Goal: Information Seeking & Learning: Learn about a topic

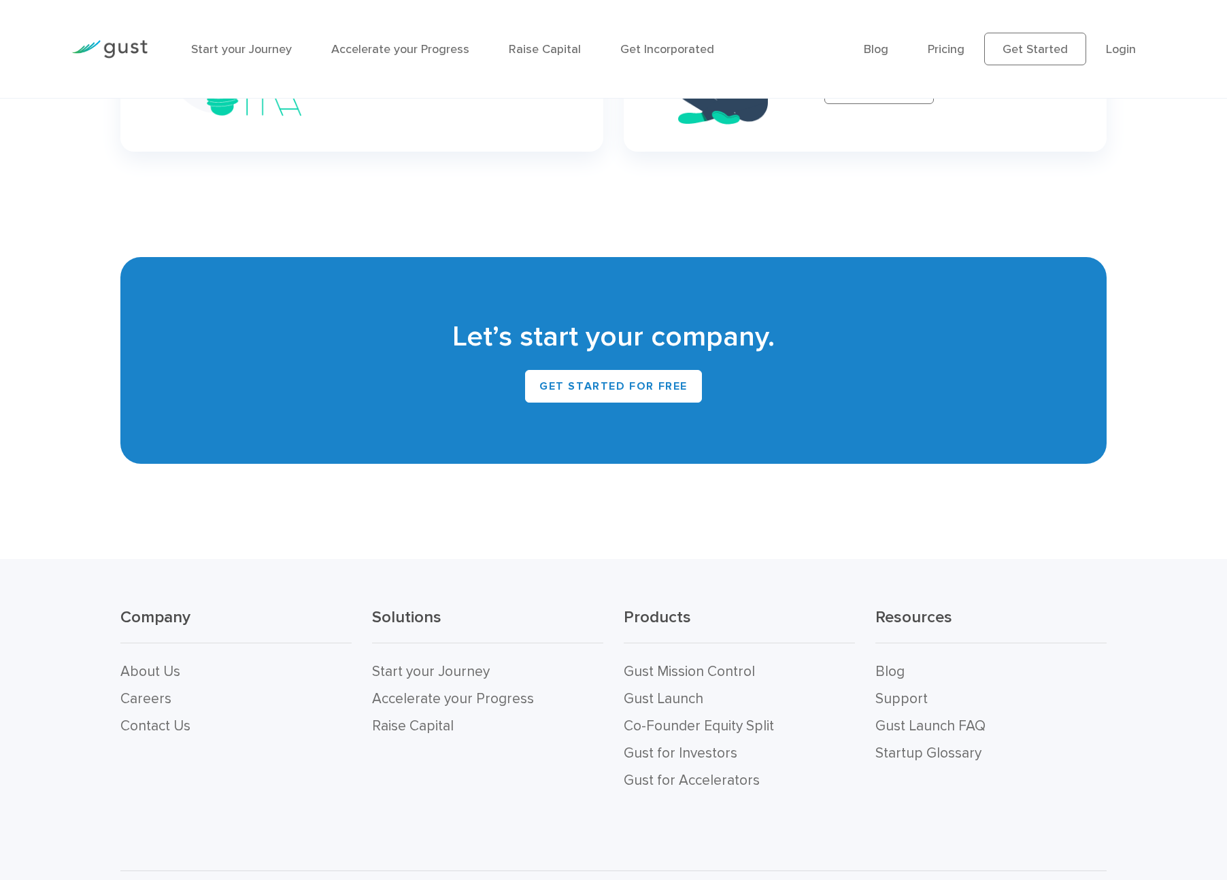
scroll to position [5872, 0]
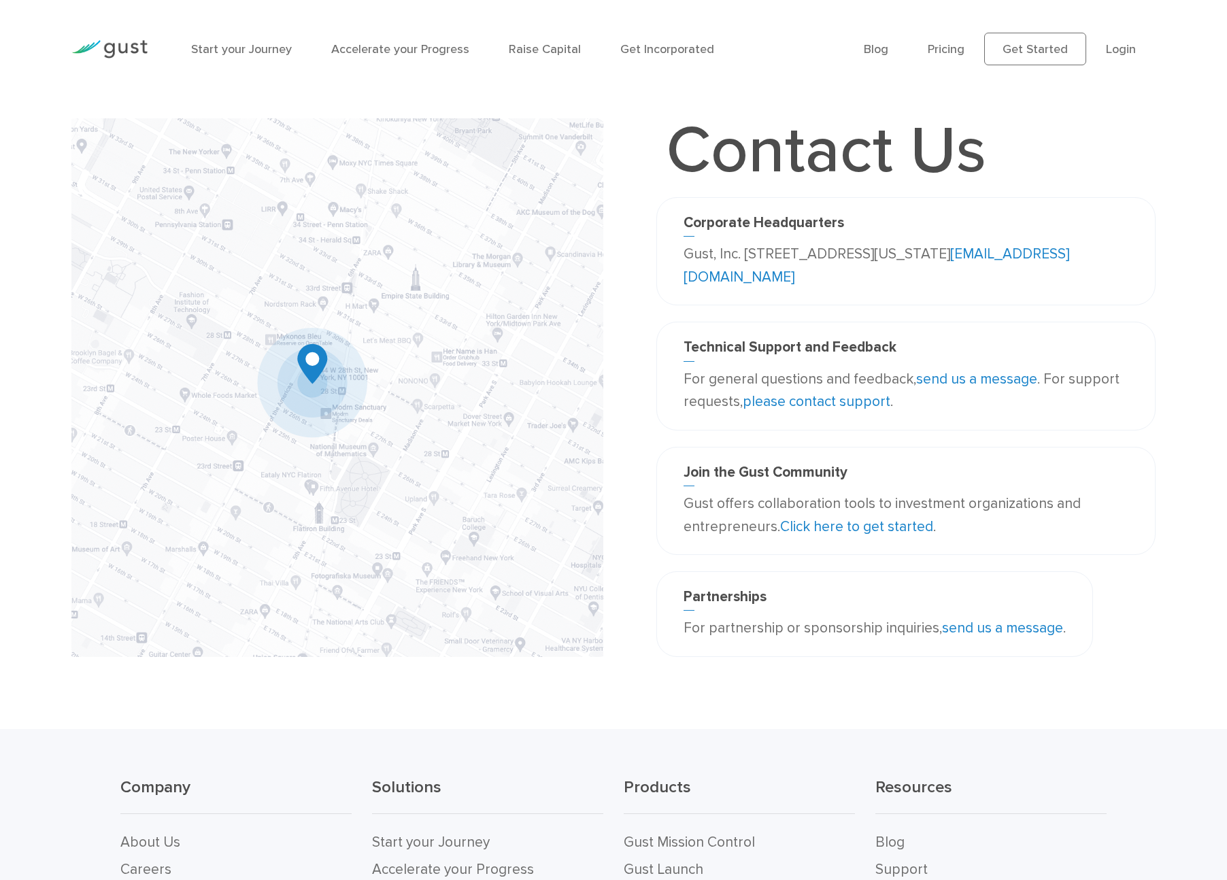
click at [679, 248] on div "Corporate Headquarters Gust, Inc. 188 Grand Street Second Floor New York, NY 10…" at bounding box center [905, 251] width 465 height 74
drag, startPoint x: 686, startPoint y: 250, endPoint x: 1063, endPoint y: 257, distance: 376.7
click at [1067, 259] on p "Gust, Inc. 188 Grand Street Second Floor New York, NY 10013 USA info@gust.com" at bounding box center [905, 266] width 445 height 46
copy p "Gust, Inc. 188 Grand Street Second Floor New York, NY 10013"
click at [808, 399] on link "please contact support" at bounding box center [816, 401] width 148 height 17
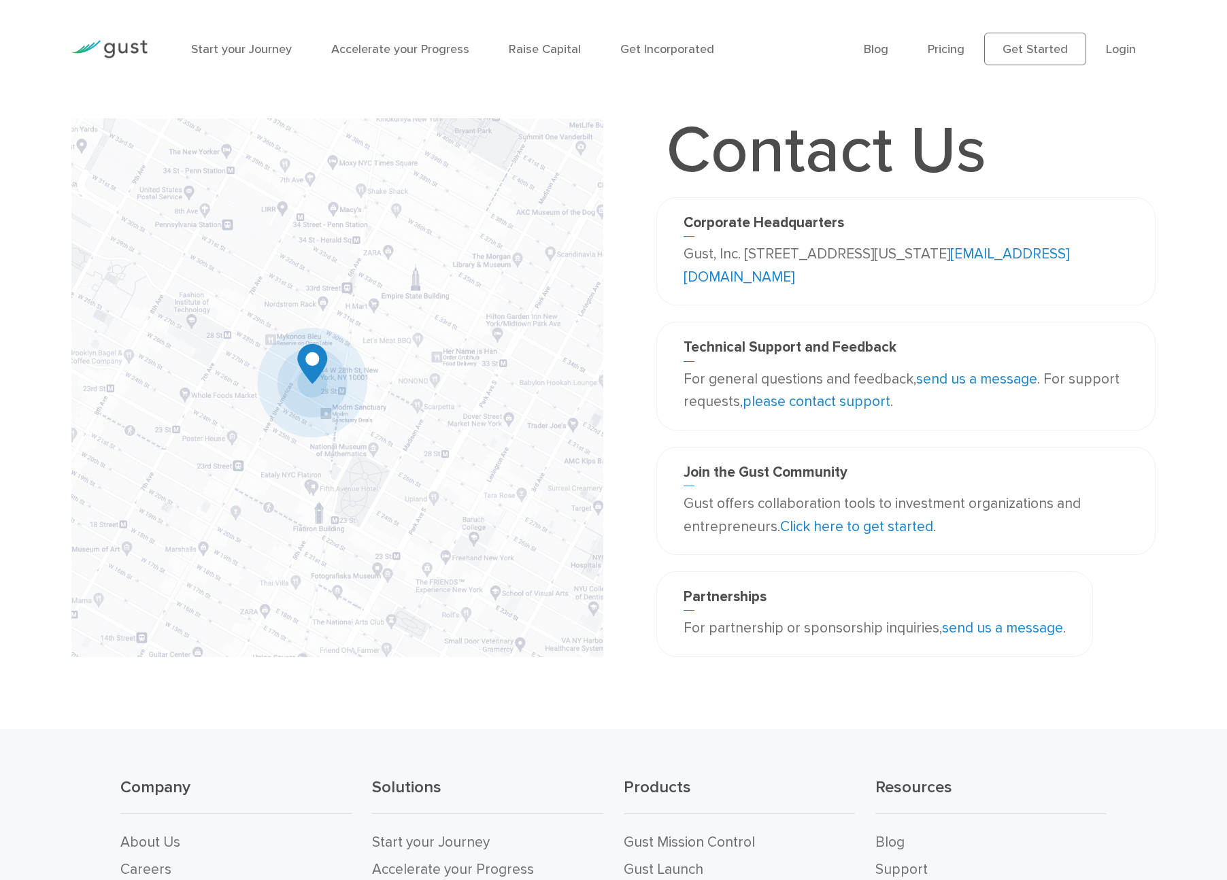
click at [808, 399] on link "please contact support" at bounding box center [816, 401] width 148 height 17
click at [839, 433] on div "Technical Support and Feedback For general questions and feedback, send us a me…" at bounding box center [905, 384] width 499 height 124
click at [836, 400] on link "please contact support" at bounding box center [816, 401] width 148 height 17
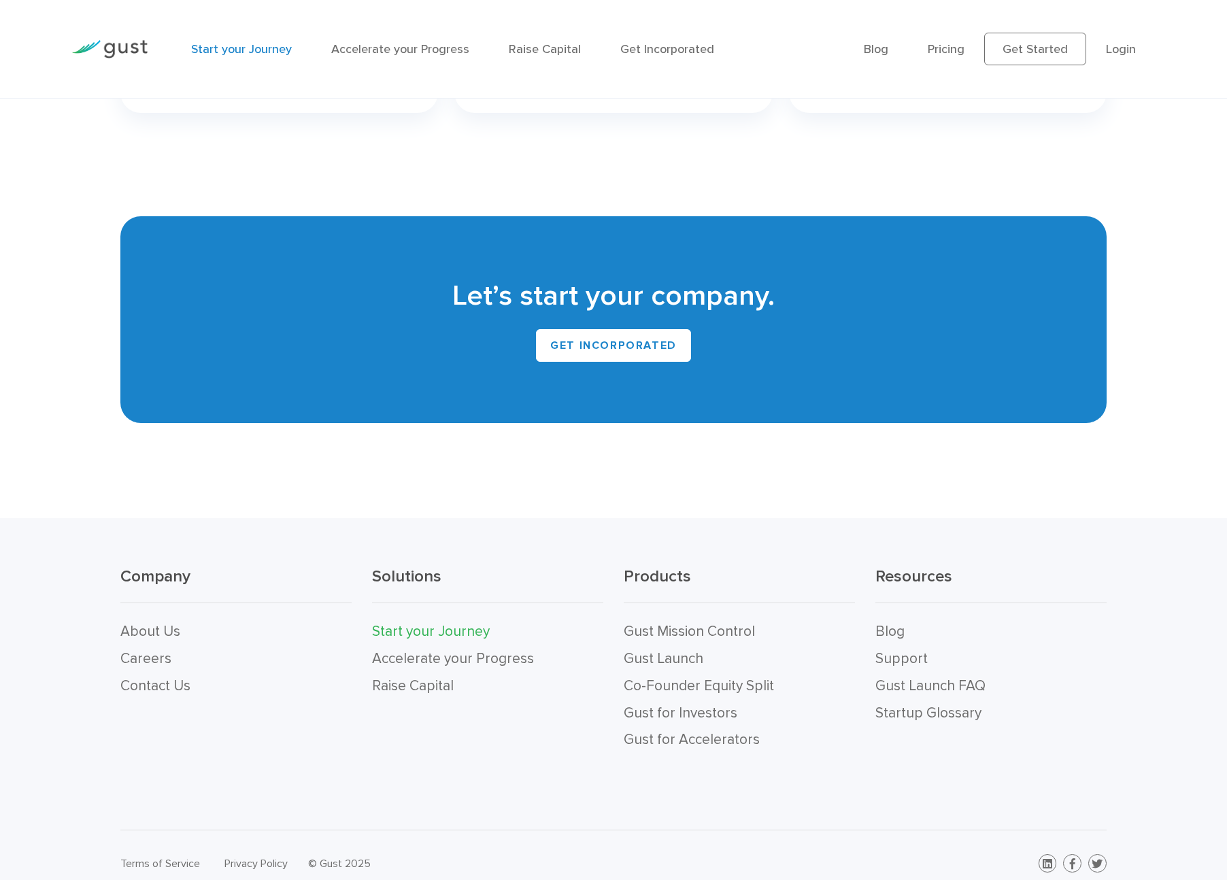
scroll to position [2743, 0]
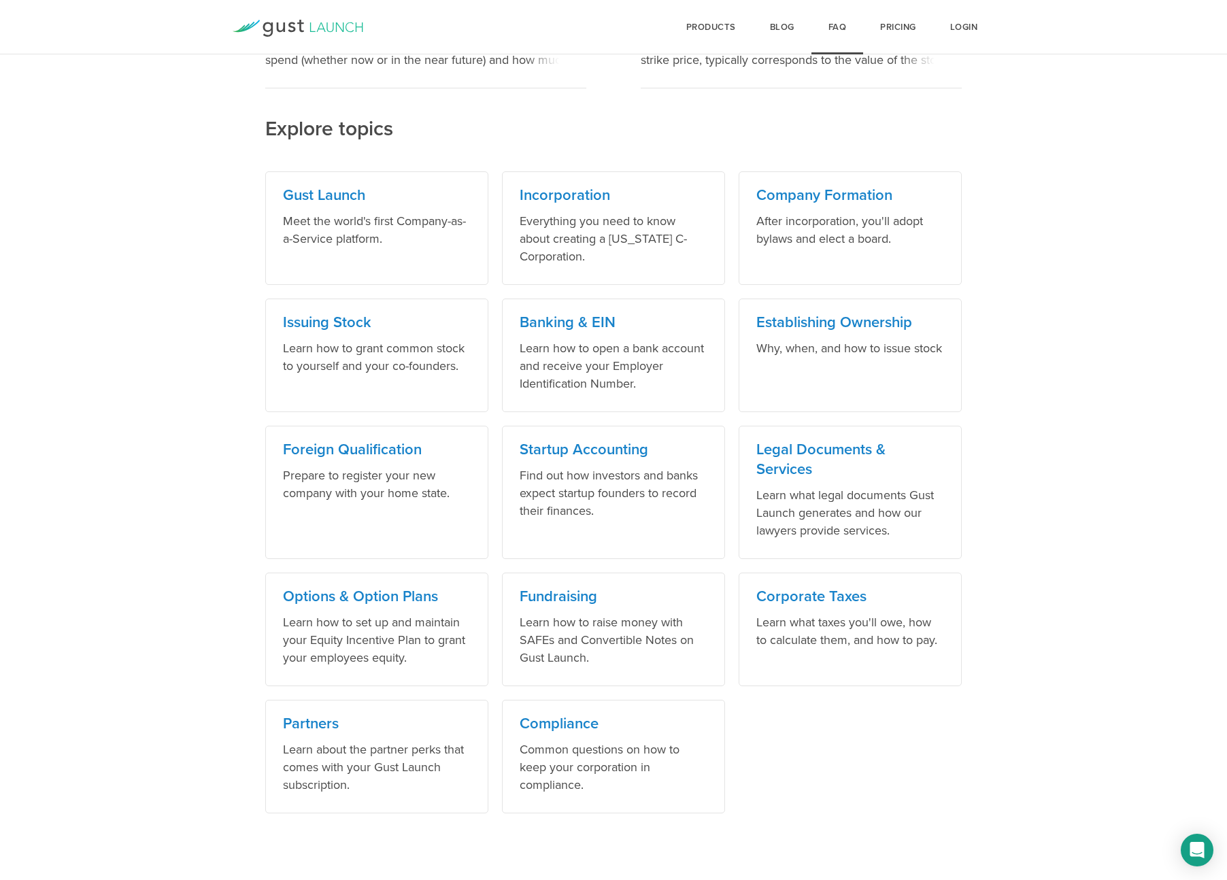
scroll to position [547, 0]
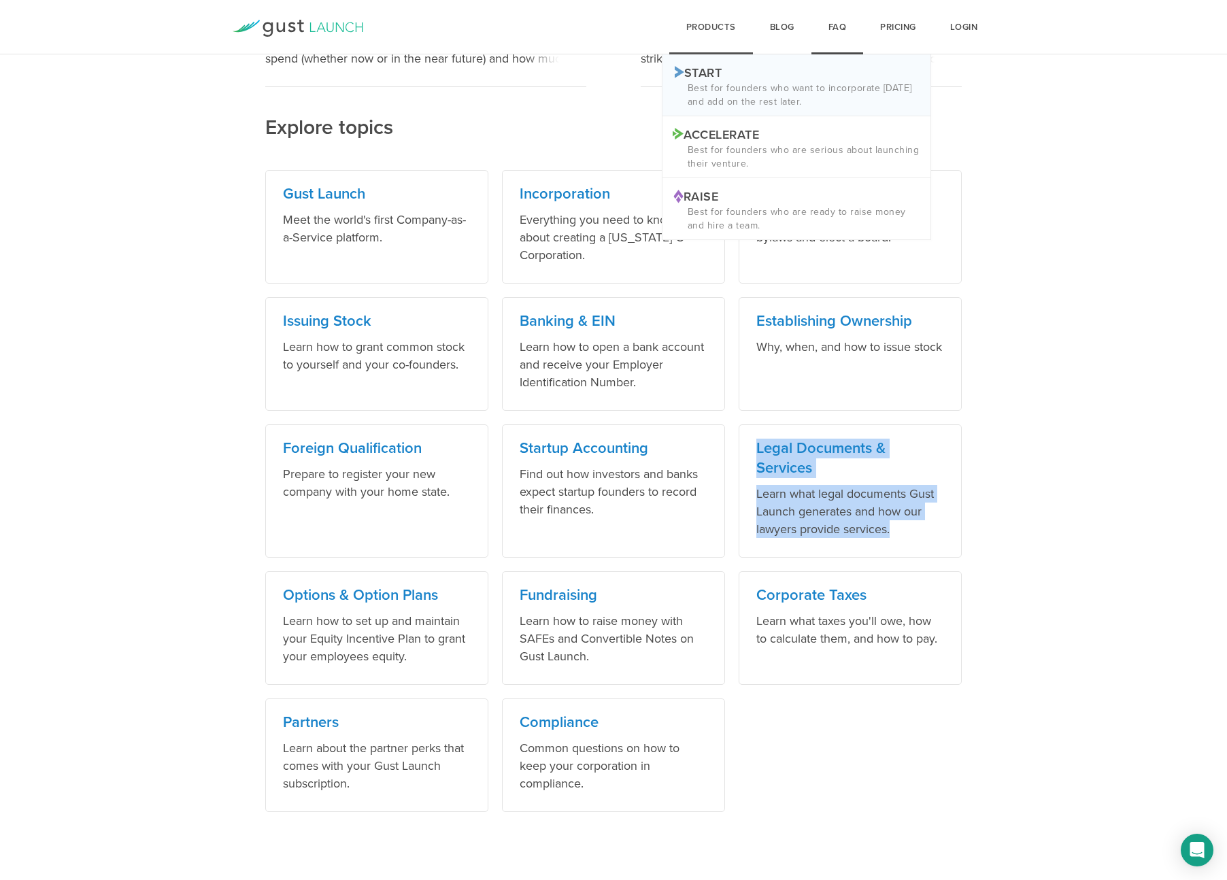
click at [707, 69] on p "Start Logo START" at bounding box center [795, 72] width 247 height 14
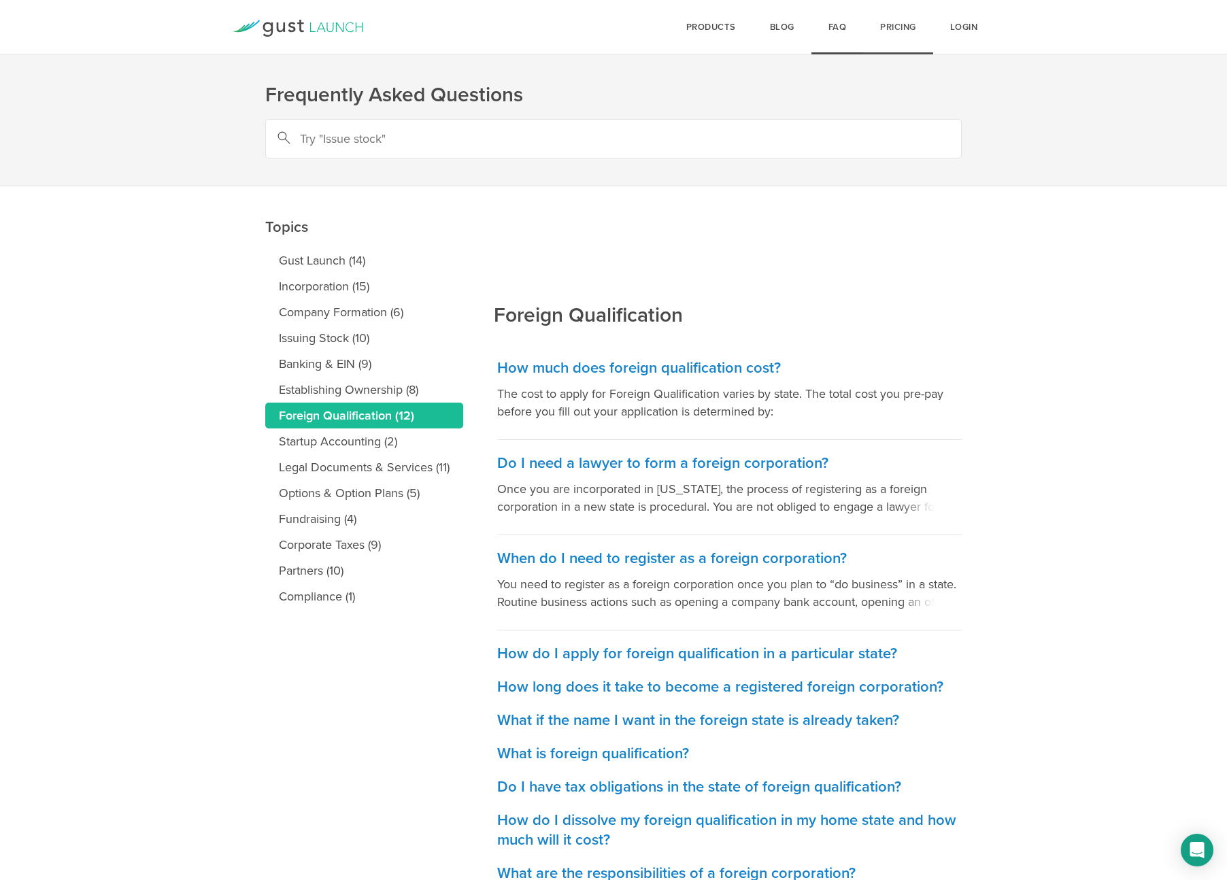
click at [906, 21] on link "Pricing" at bounding box center [898, 27] width 70 height 54
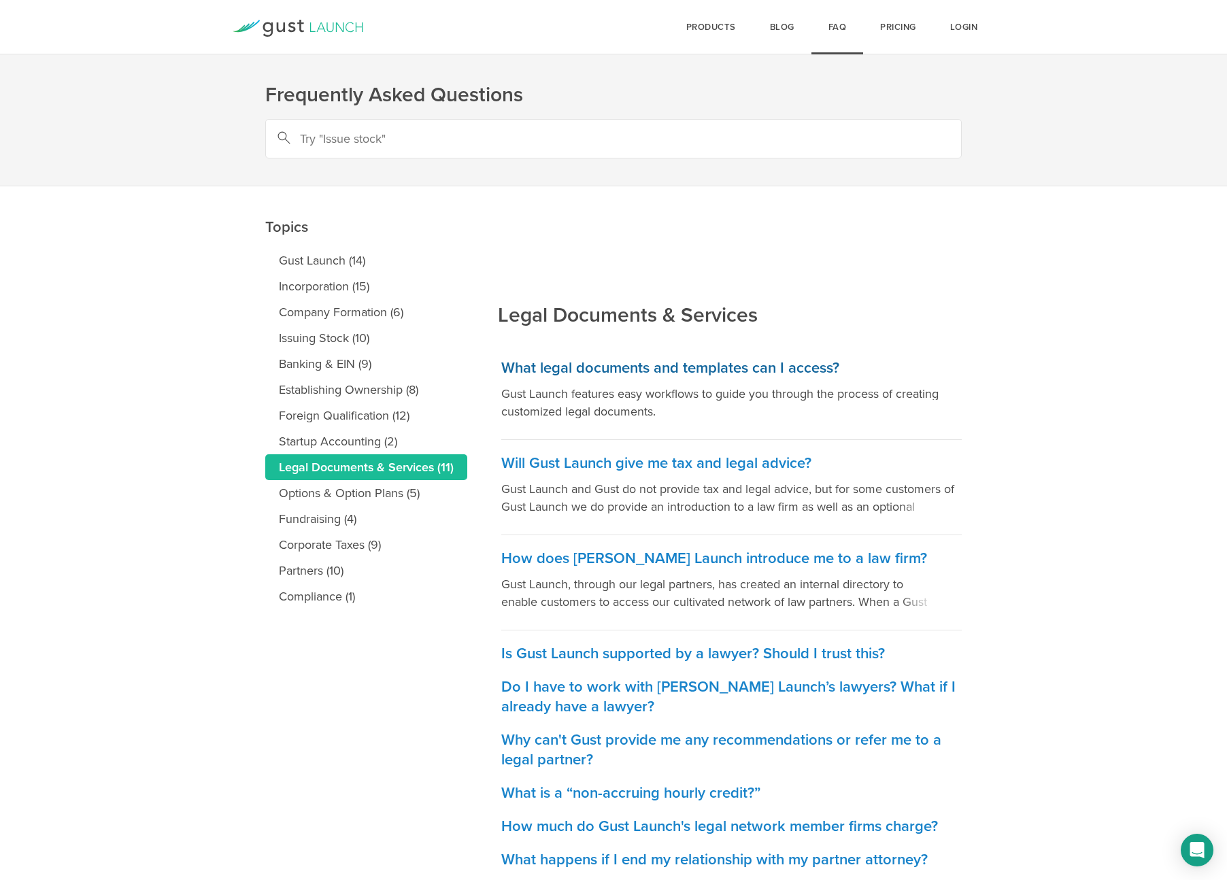
click at [784, 362] on h3 "What legal documents and templates can I access?" at bounding box center [731, 368] width 460 height 20
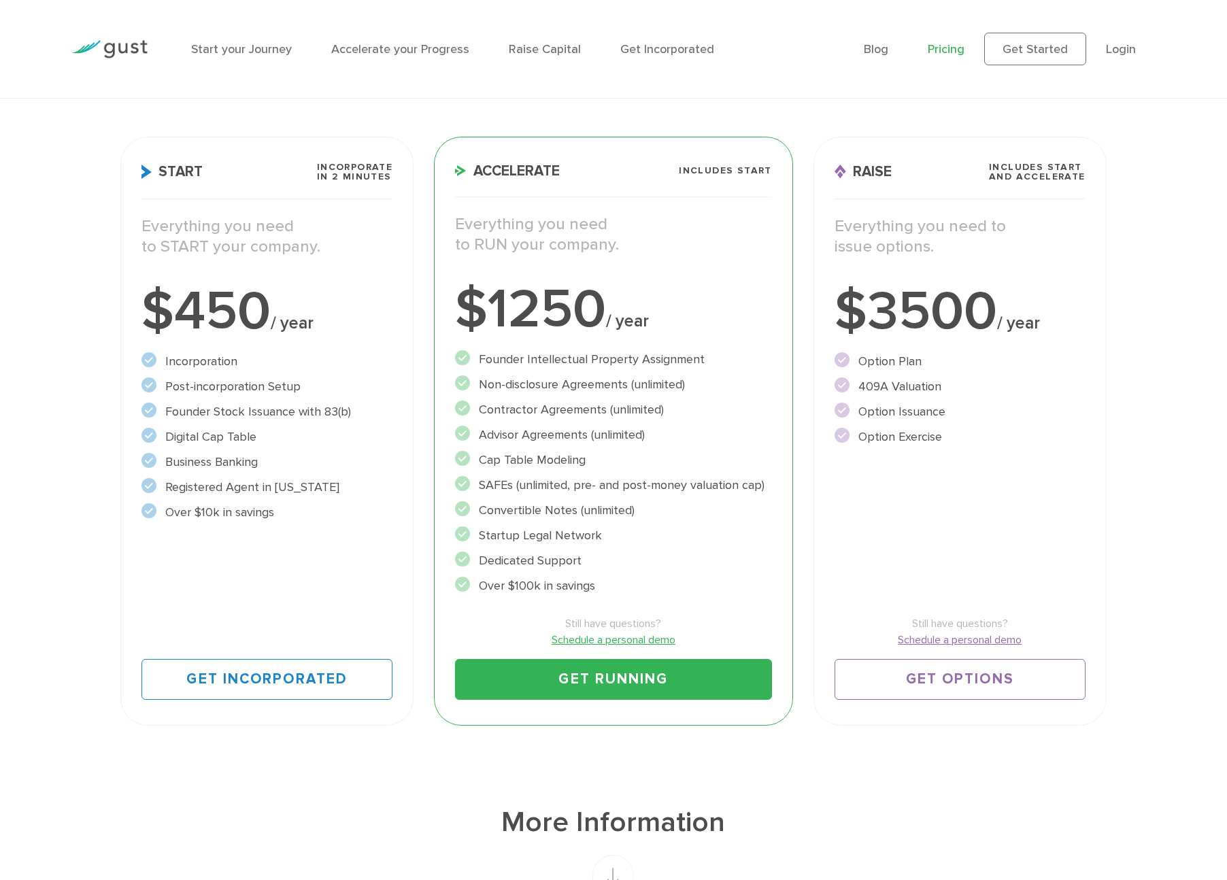
scroll to position [164, 0]
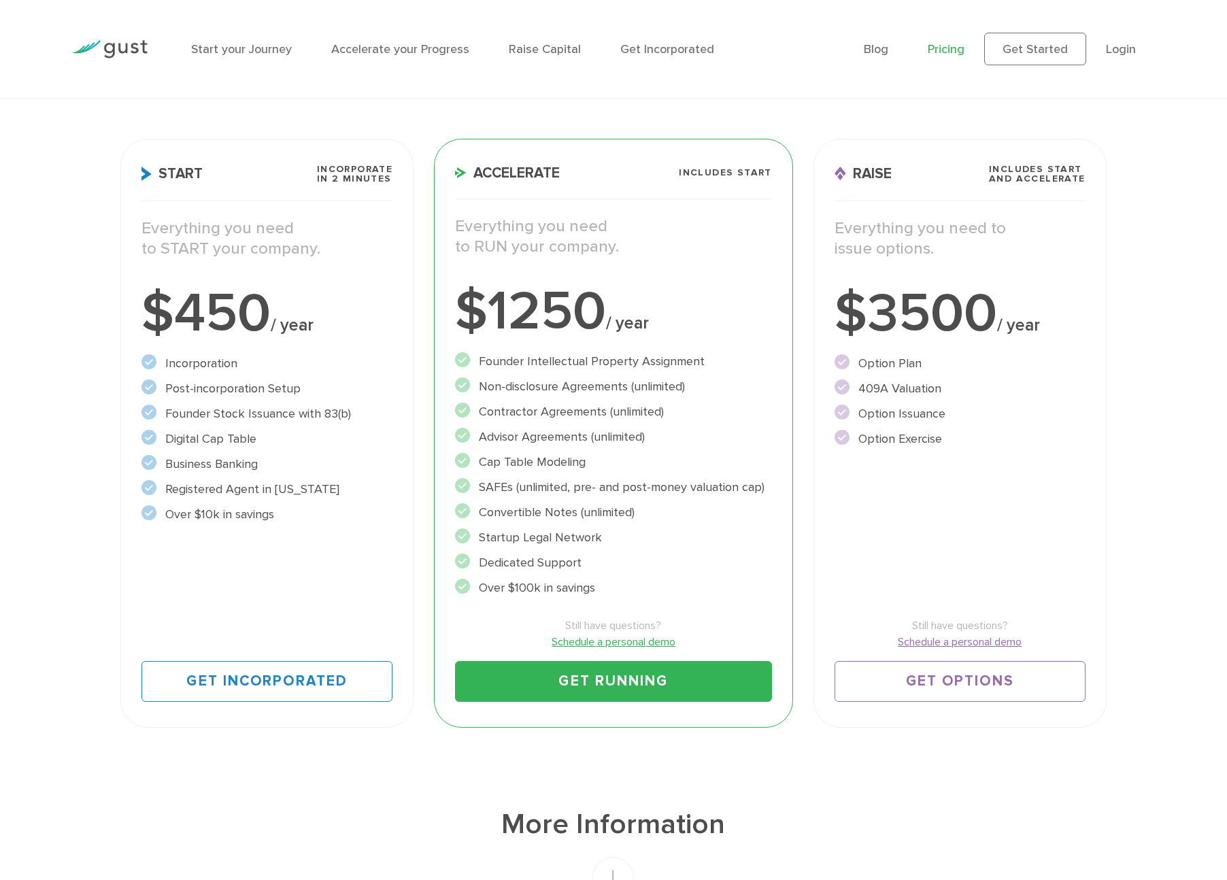
click at [282, 229] on p "Everything you need to START your company." at bounding box center [266, 238] width 251 height 41
drag, startPoint x: 312, startPoint y: 608, endPoint x: 295, endPoint y: 580, distance: 32.6
click at [311, 608] on div "Start Incorporate in 2 Minutes Everything you need to START your company. $450 …" at bounding box center [266, 433] width 293 height 589
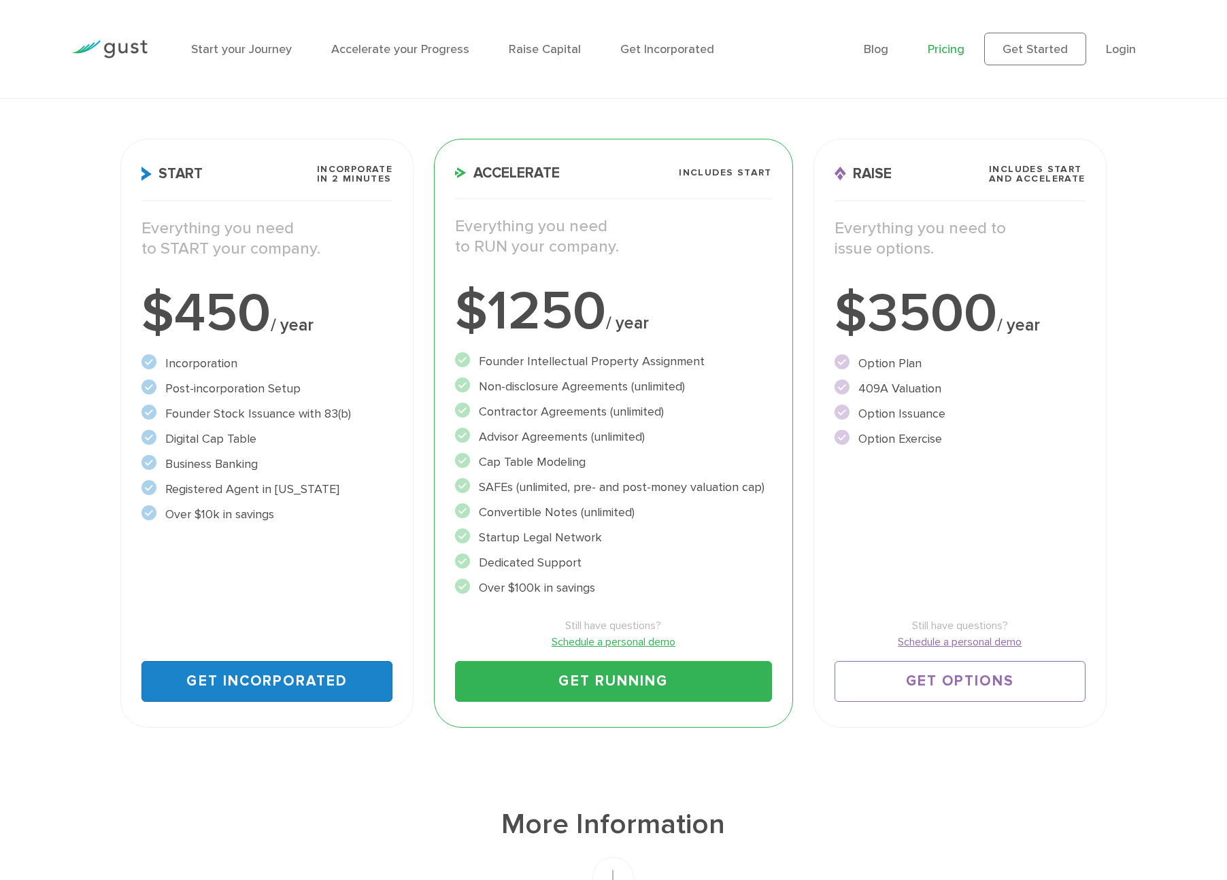
click at [231, 687] on link "Get Incorporated" at bounding box center [266, 681] width 251 height 41
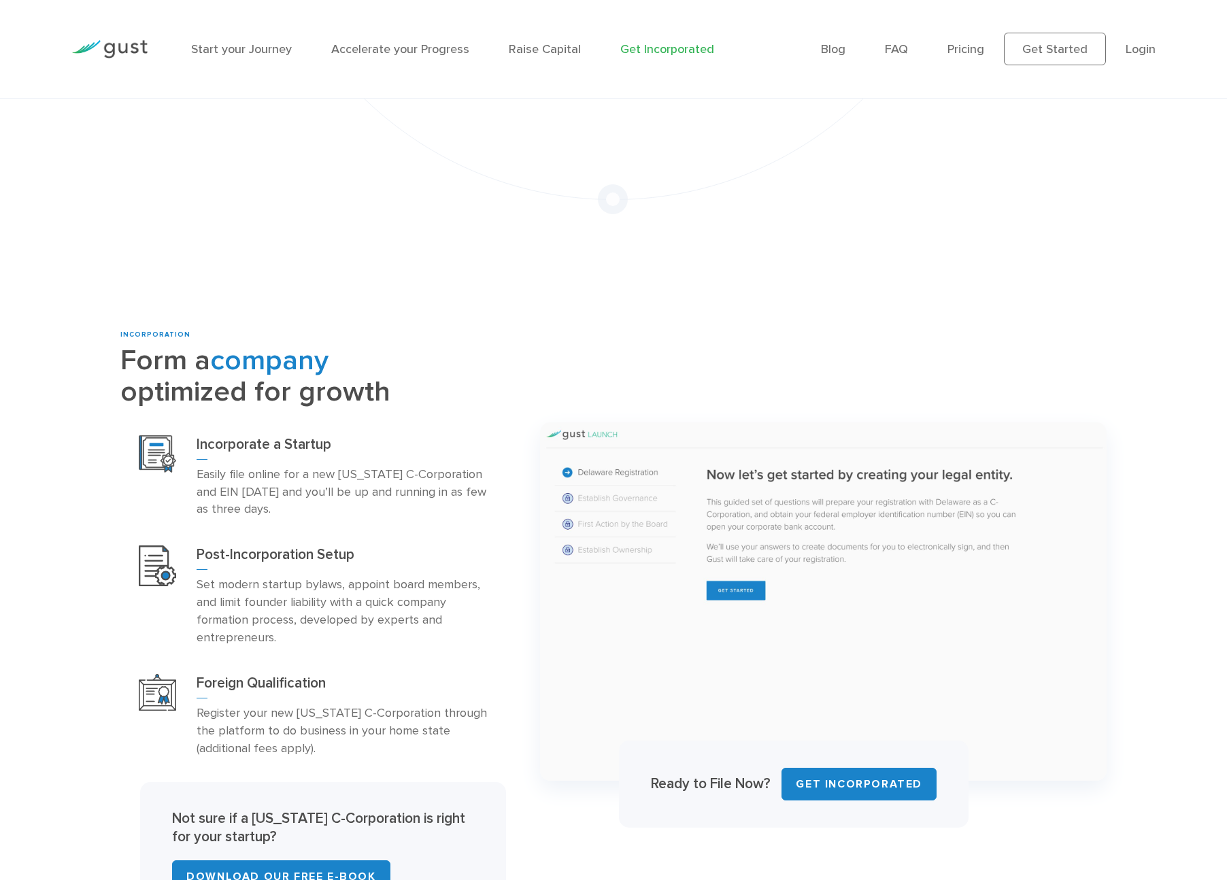
scroll to position [524, 0]
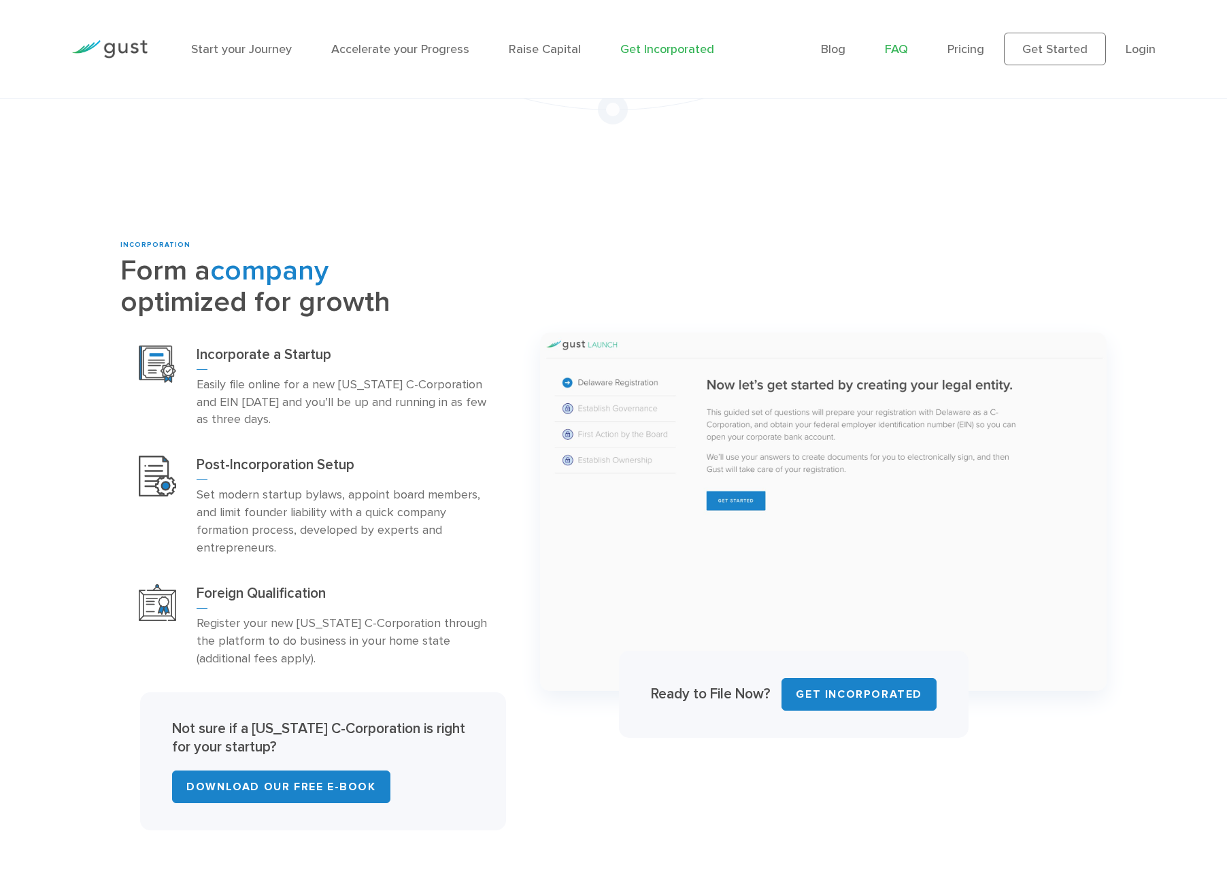
click at [902, 48] on link "FAQ" at bounding box center [896, 49] width 23 height 14
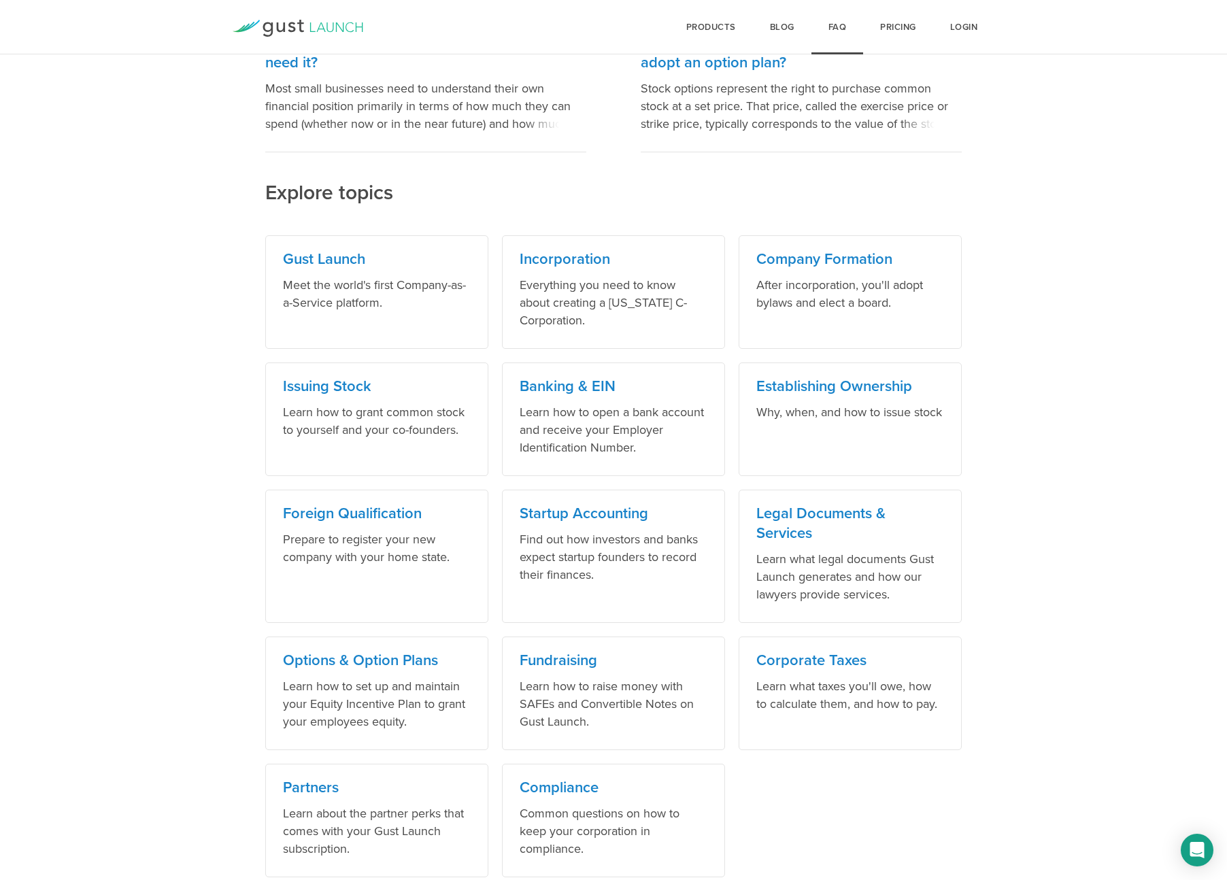
scroll to position [547, 0]
